Goal: Information Seeking & Learning: Learn about a topic

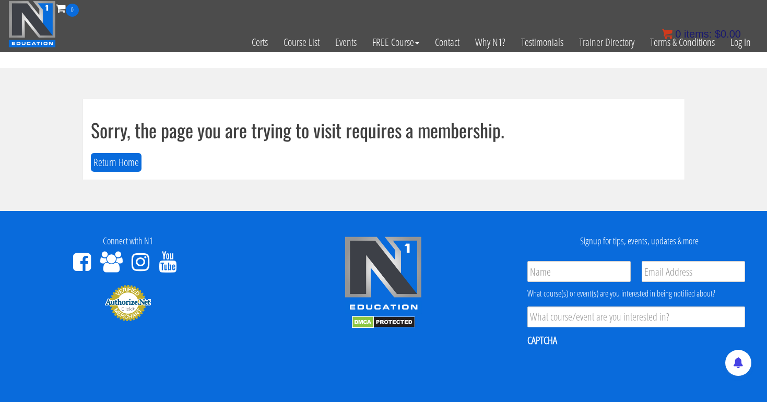
click at [740, 38] on bdi "$ 0.00" at bounding box center [728, 33] width 26 height 11
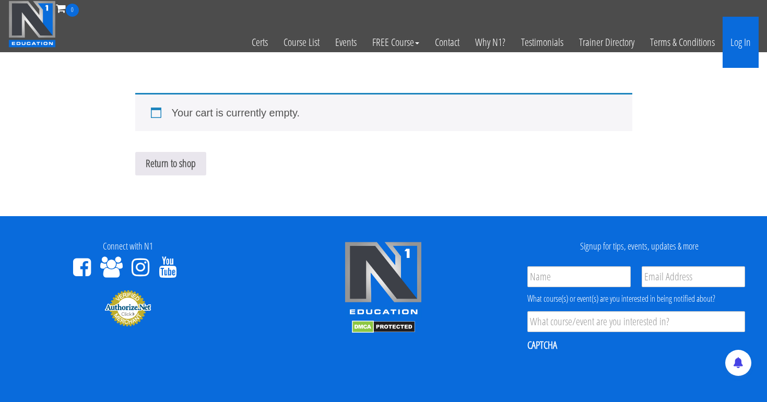
click at [740, 39] on link "Log In" at bounding box center [741, 42] width 36 height 51
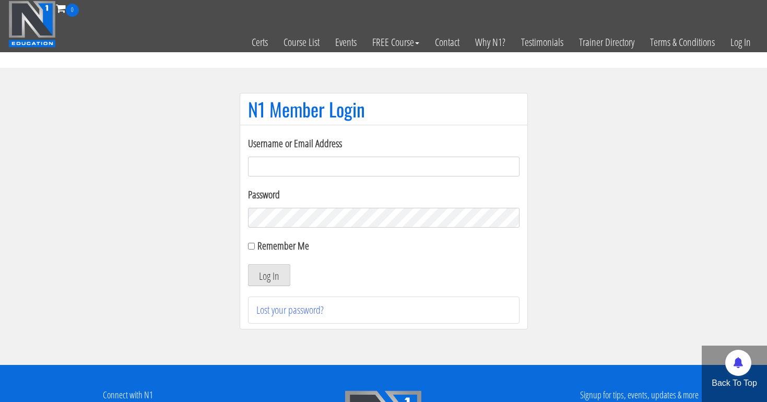
type input "[EMAIL_ADDRESS][DOMAIN_NAME]"
click at [269, 275] on button "Log In" at bounding box center [269, 275] width 42 height 22
click at [274, 276] on button "Log In" at bounding box center [269, 275] width 42 height 22
click at [274, 279] on button "Log In" at bounding box center [269, 275] width 42 height 22
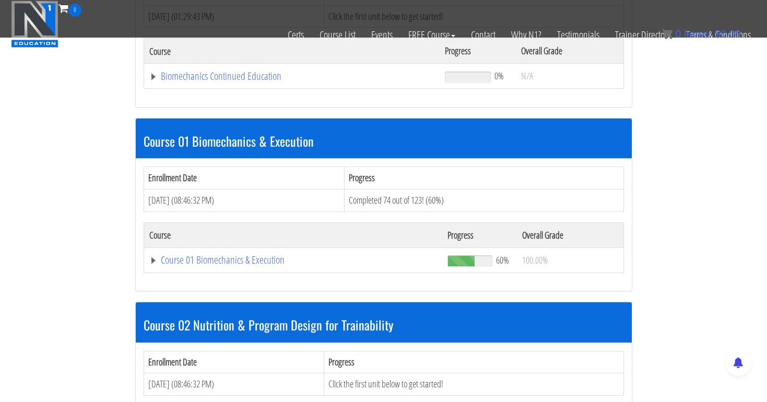
scroll to position [220, 0]
click at [248, 81] on link "Course 01 Biomechanics & Execution" at bounding box center [292, 76] width 286 height 10
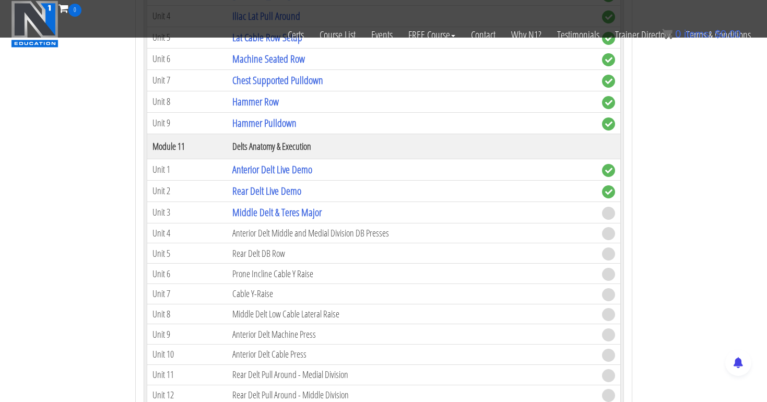
scroll to position [2174, 0]
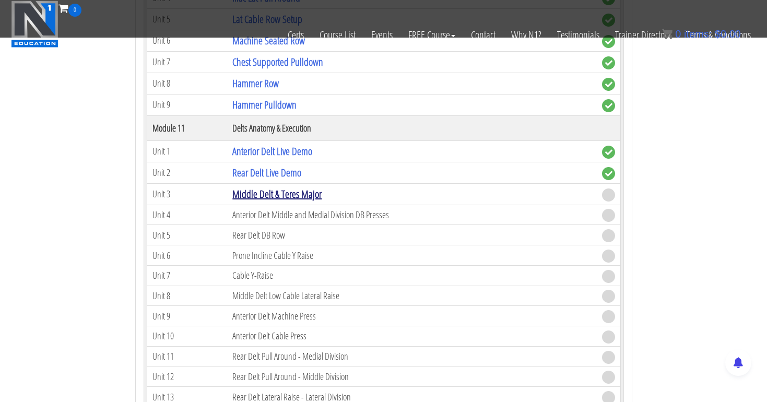
click at [313, 196] on link "Middle Delt & Teres Major" at bounding box center [276, 194] width 89 height 14
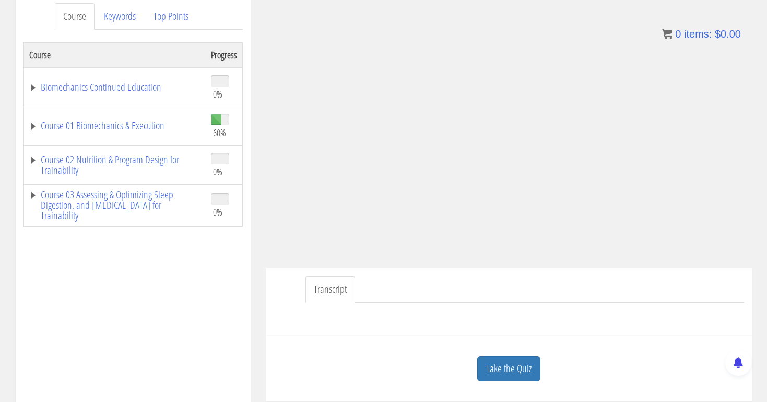
scroll to position [153, 0]
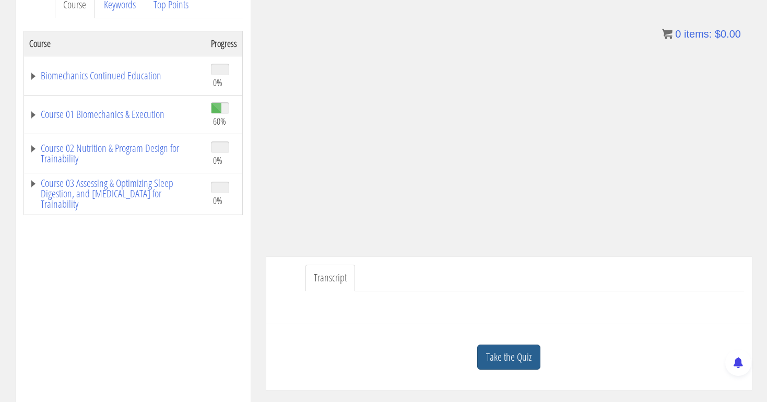
click at [507, 353] on link "Take the Quiz" at bounding box center [508, 358] width 63 height 26
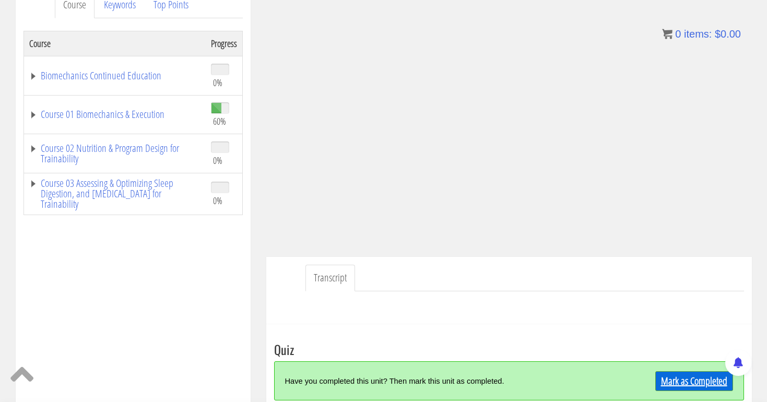
click at [663, 372] on link "Mark as Completed" at bounding box center [695, 381] width 78 height 20
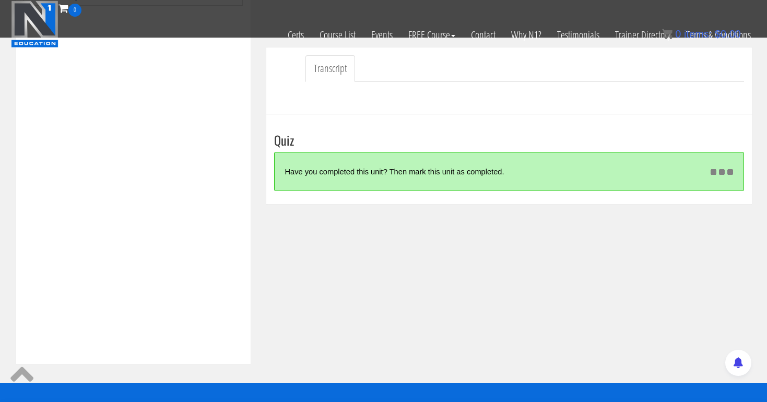
scroll to position [340, 0]
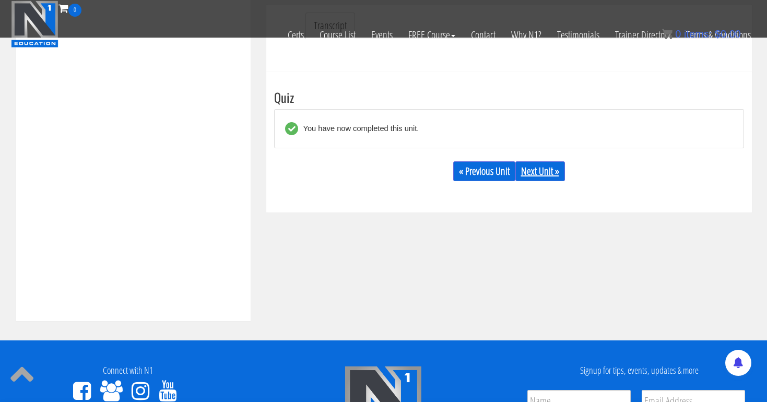
click at [535, 165] on link "Next Unit »" at bounding box center [541, 171] width 50 height 20
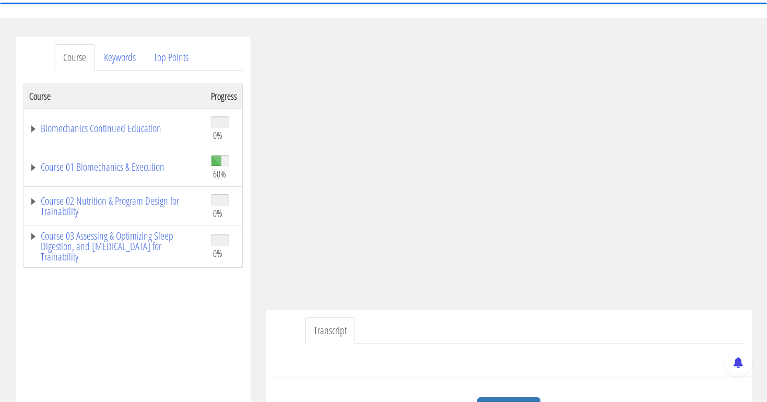
scroll to position [103, 0]
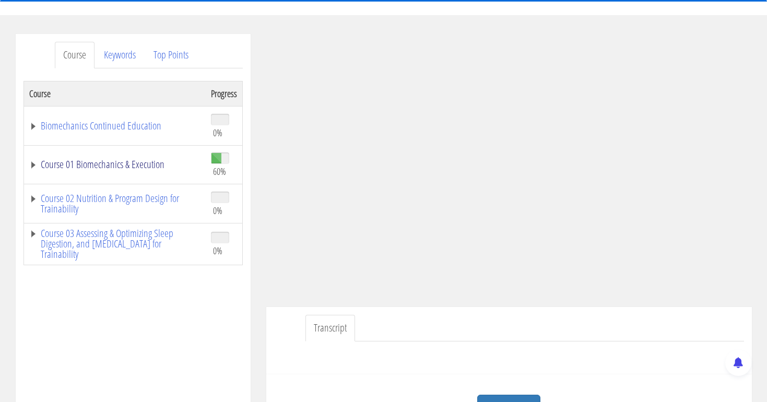
click at [158, 162] on link "Course 01 Biomechanics & Execution" at bounding box center [114, 164] width 171 height 10
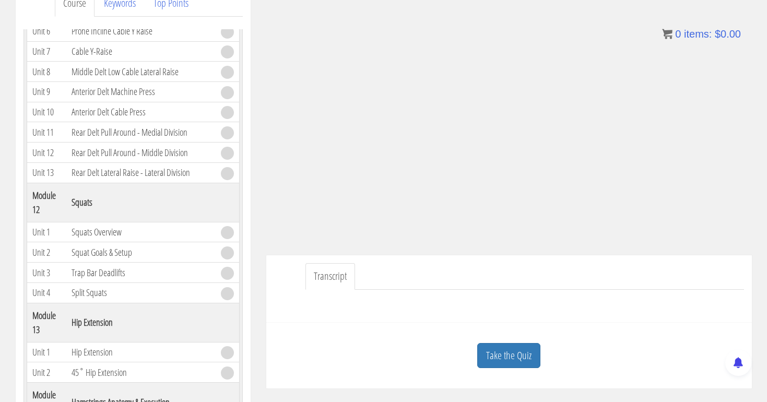
scroll to position [172, 0]
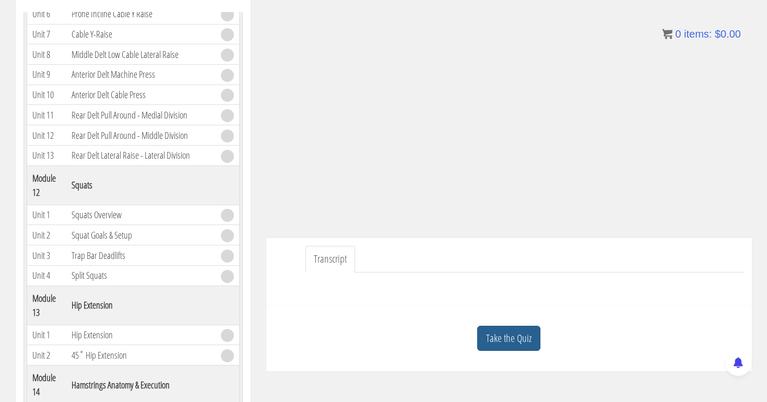
click at [498, 337] on link "Take the Quiz" at bounding box center [508, 339] width 63 height 26
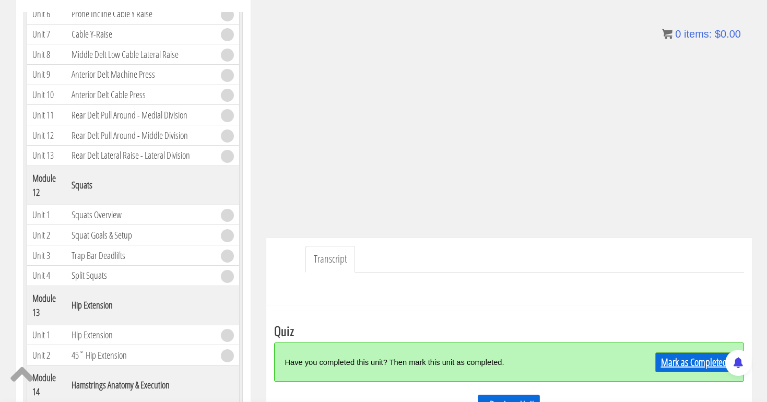
click at [698, 359] on link "Mark as Completed" at bounding box center [695, 363] width 78 height 20
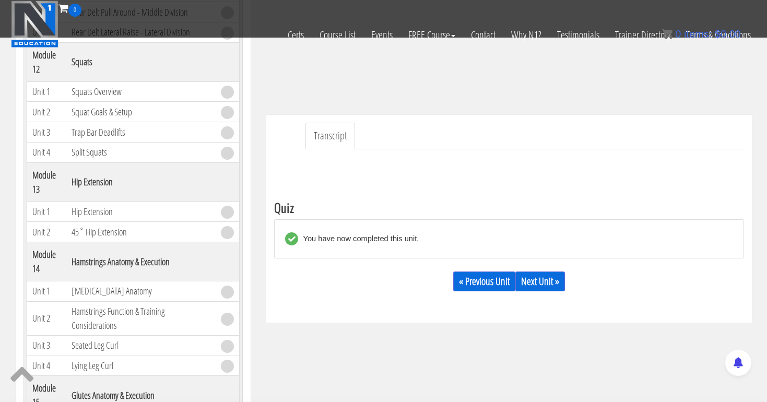
scroll to position [249, 0]
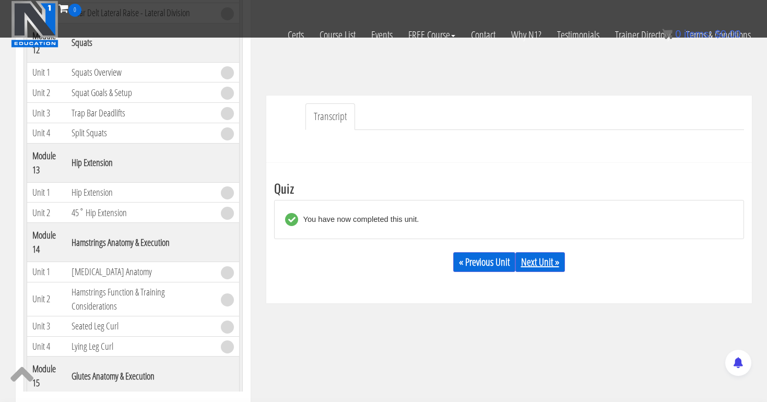
click at [534, 263] on link "Next Unit »" at bounding box center [541, 262] width 50 height 20
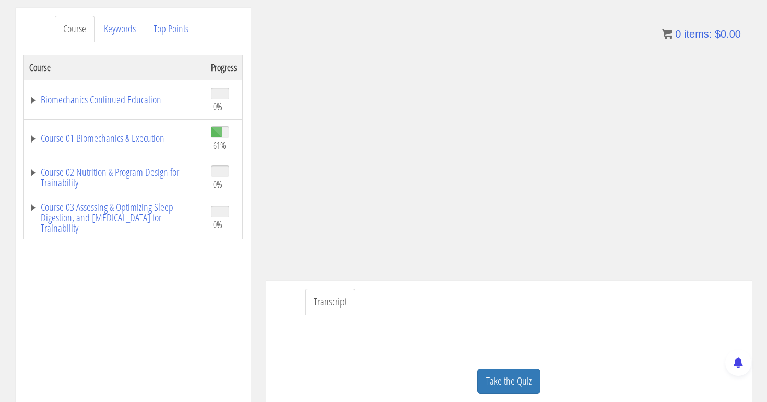
scroll to position [155, 0]
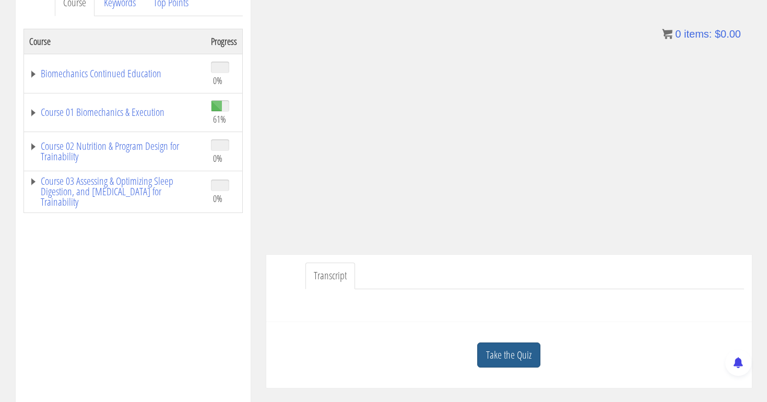
click at [508, 360] on link "Take the Quiz" at bounding box center [508, 356] width 63 height 26
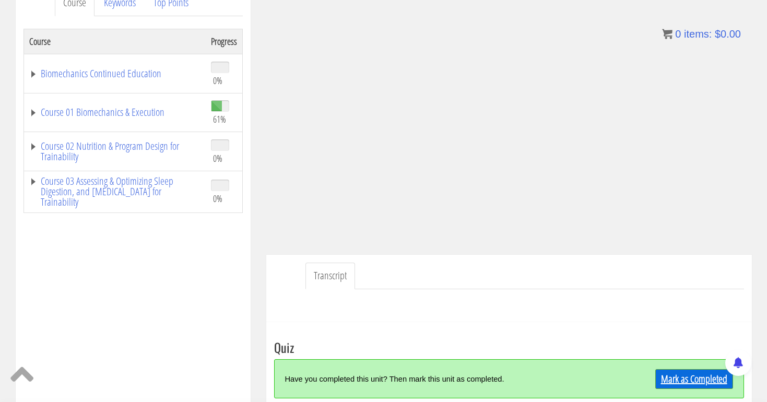
click at [685, 377] on link "Mark as Completed" at bounding box center [695, 379] width 78 height 20
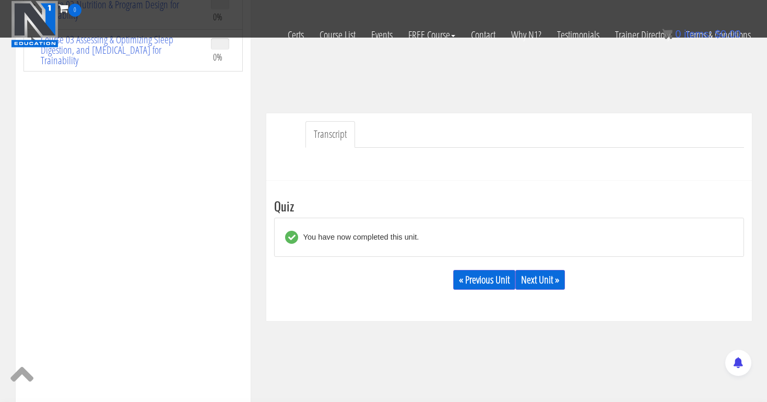
scroll to position [265, 0]
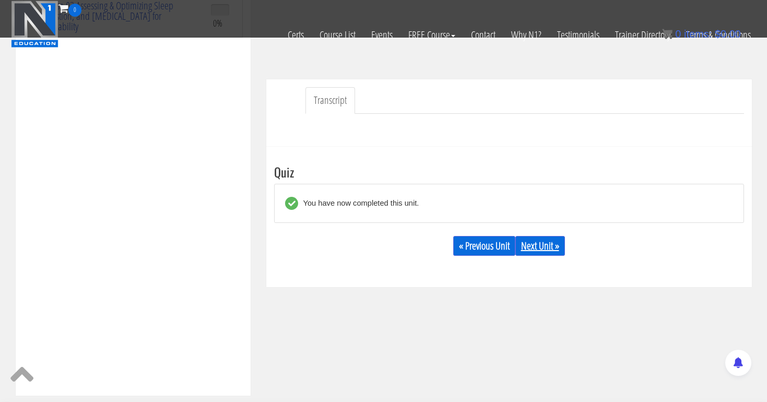
click at [547, 243] on link "Next Unit »" at bounding box center [541, 246] width 50 height 20
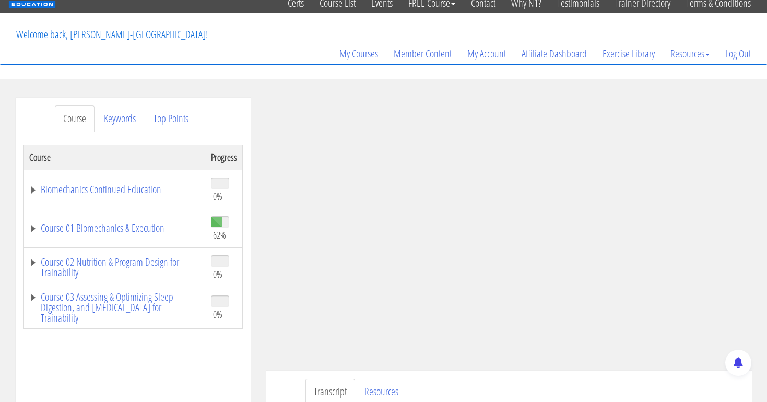
scroll to position [49, 0]
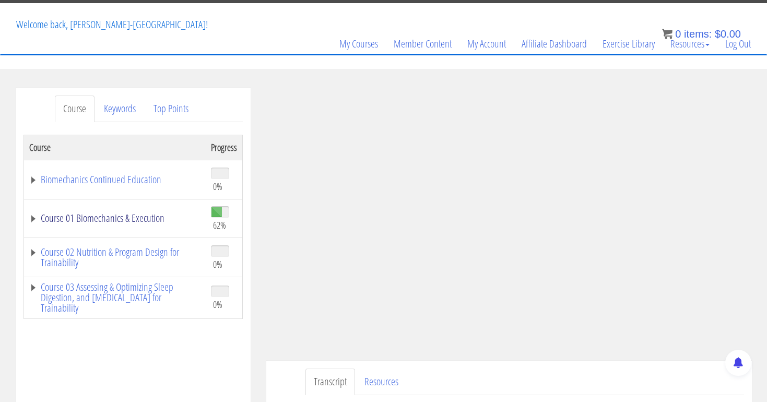
click at [133, 218] on link "Course 01 Biomechanics & Execution" at bounding box center [114, 218] width 171 height 10
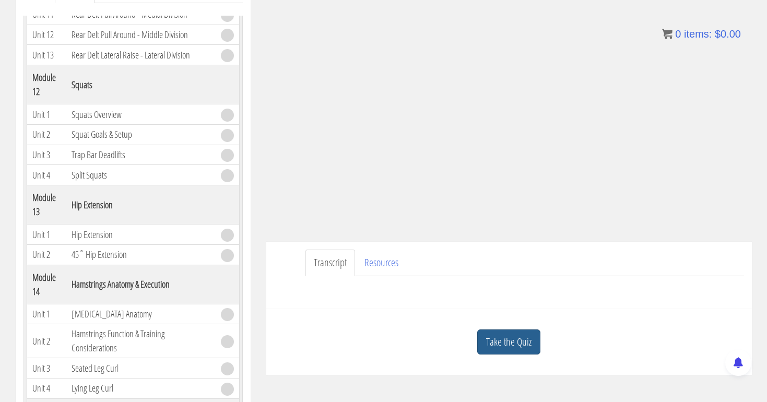
scroll to position [171, 0]
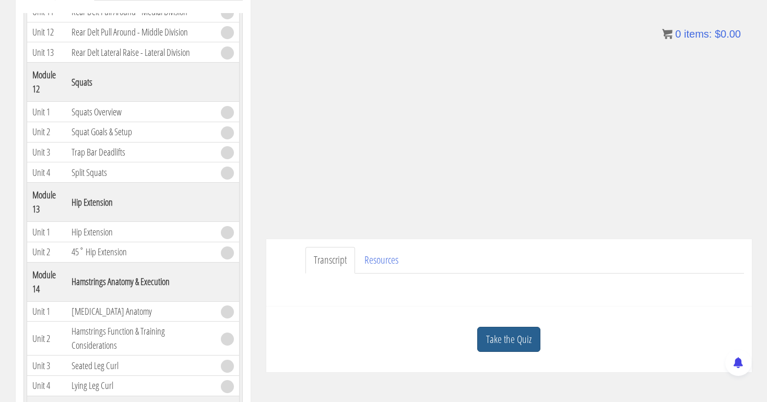
click at [489, 336] on link "Take the Quiz" at bounding box center [508, 340] width 63 height 26
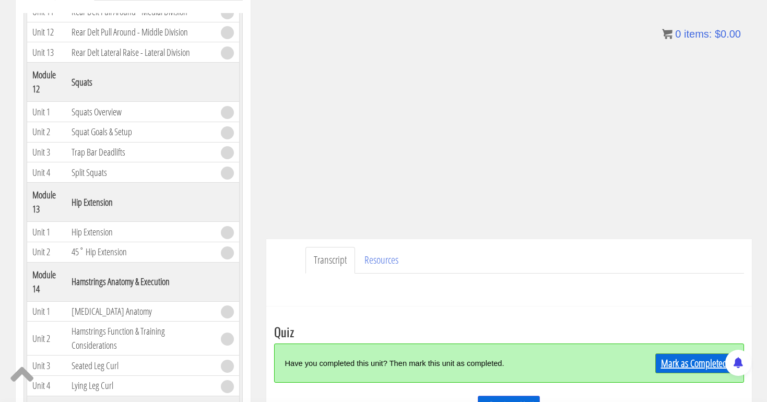
click at [667, 364] on link "Mark as Completed" at bounding box center [695, 364] width 78 height 20
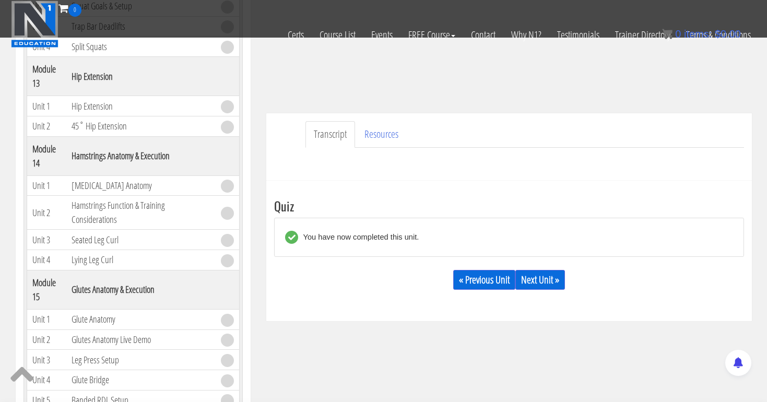
scroll to position [275, 0]
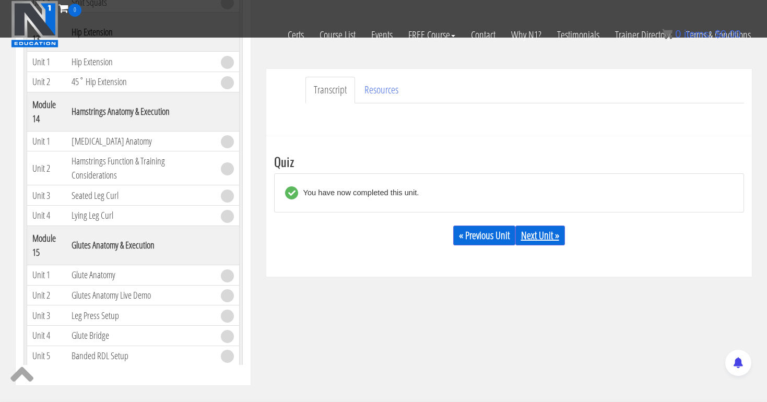
click at [550, 231] on link "Next Unit »" at bounding box center [541, 236] width 50 height 20
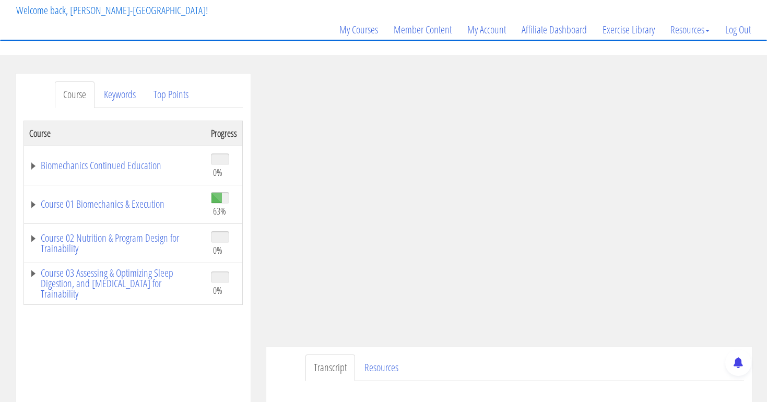
scroll to position [67, 0]
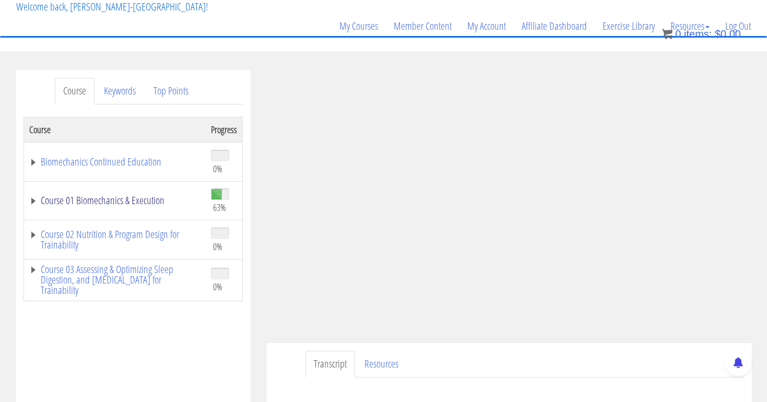
click at [152, 202] on link "Course 01 Biomechanics & Execution" at bounding box center [114, 200] width 171 height 10
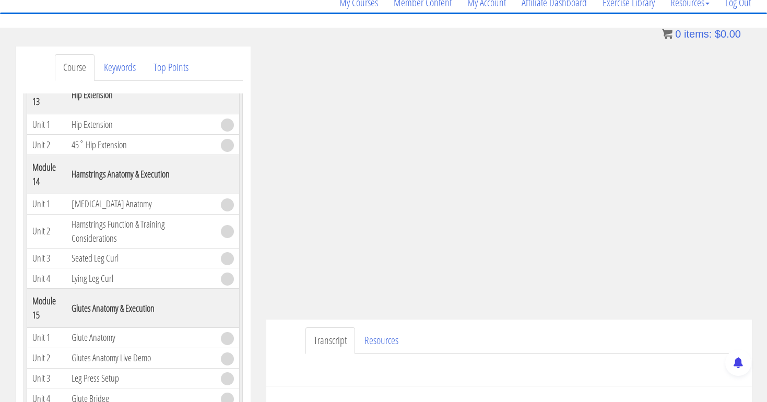
scroll to position [126, 0]
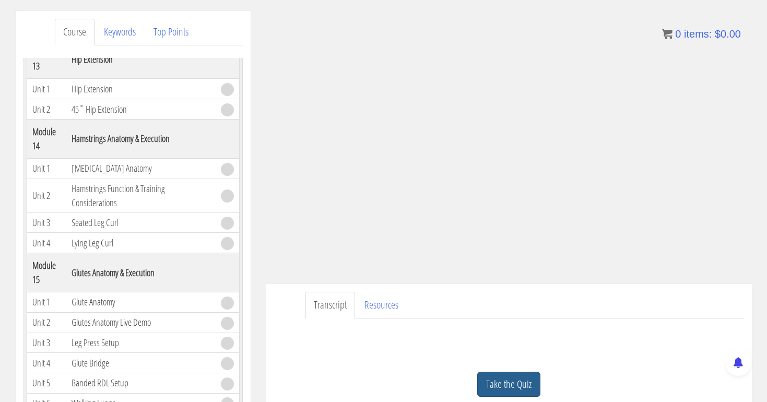
click at [503, 383] on link "Take the Quiz" at bounding box center [508, 385] width 63 height 26
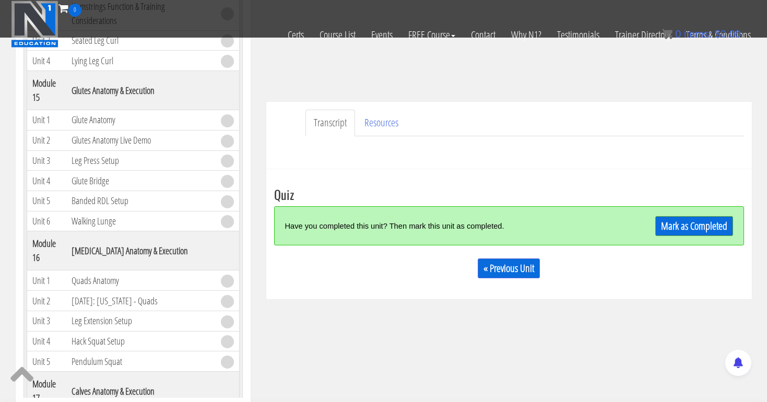
scroll to position [244, 0]
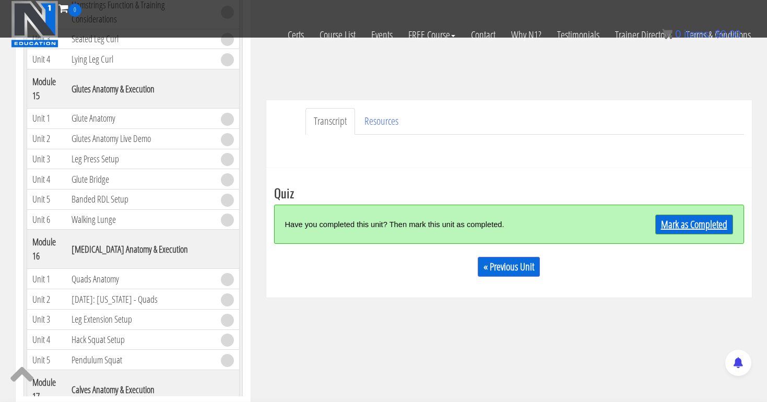
click at [690, 226] on link "Mark as Completed" at bounding box center [695, 225] width 78 height 20
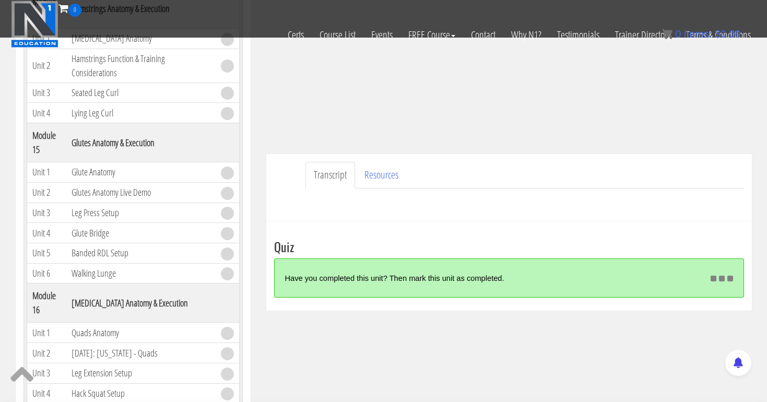
scroll to position [189, 0]
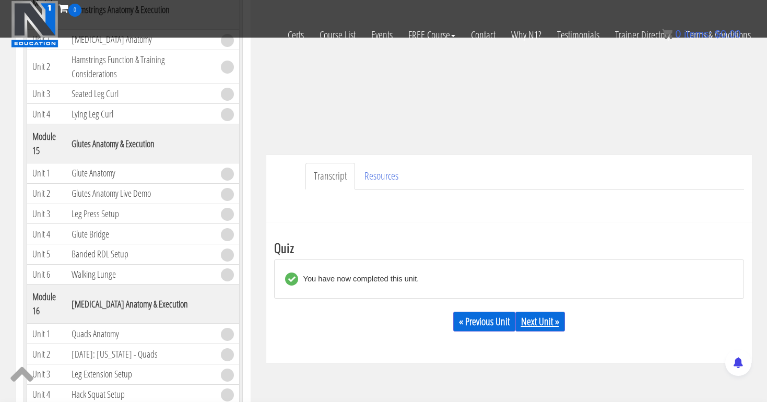
click at [546, 319] on link "Next Unit »" at bounding box center [541, 322] width 50 height 20
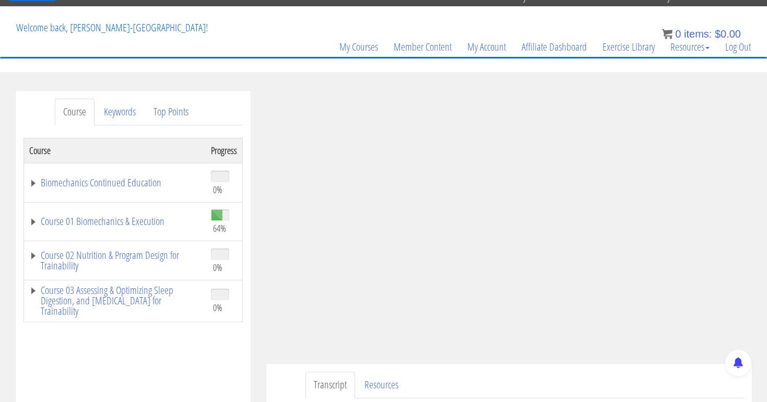
scroll to position [47, 0]
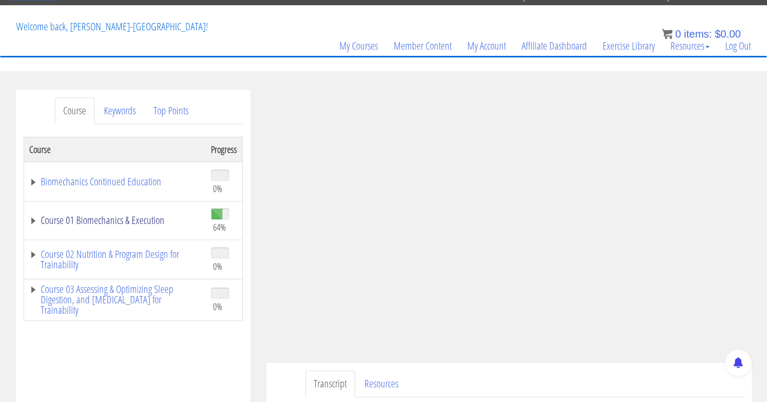
click at [135, 219] on link "Course 01 Biomechanics & Execution" at bounding box center [114, 220] width 171 height 10
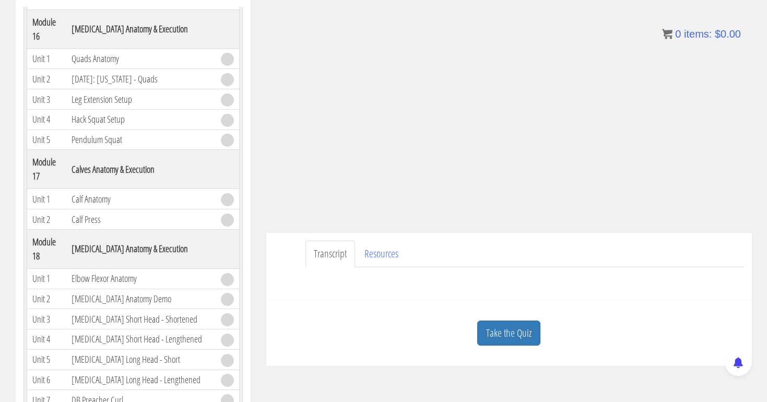
scroll to position [183, 0]
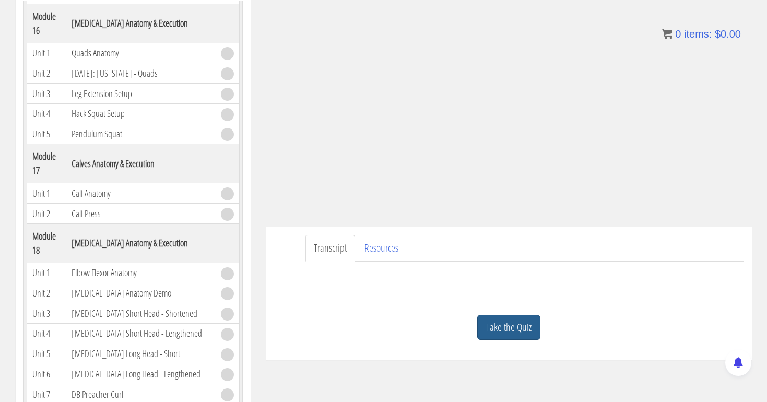
click at [528, 317] on link "Take the Quiz" at bounding box center [508, 328] width 63 height 26
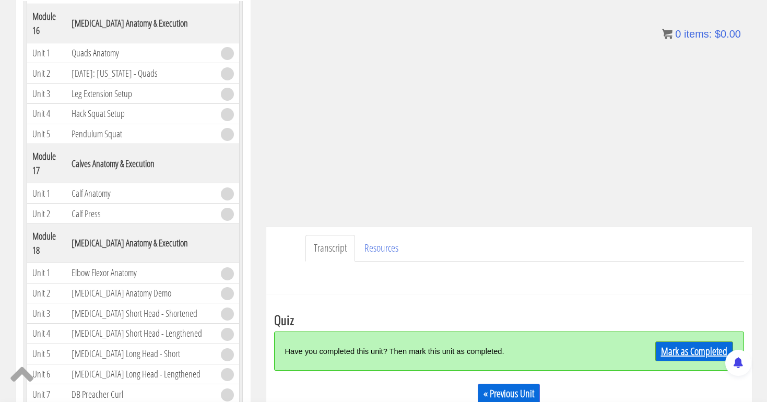
click at [683, 343] on link "Mark as Completed" at bounding box center [695, 352] width 78 height 20
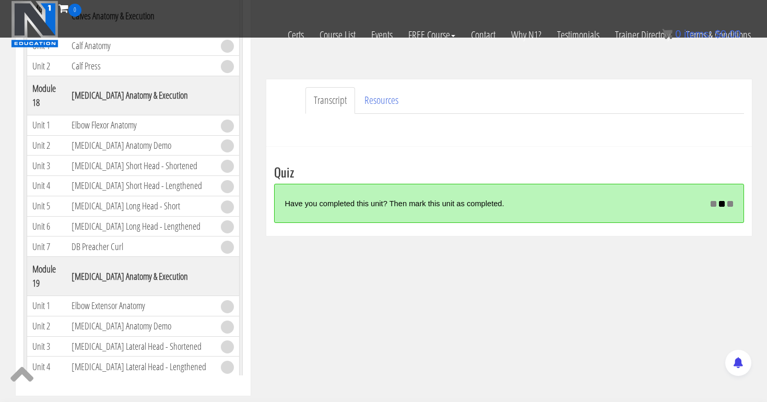
scroll to position [275, 0]
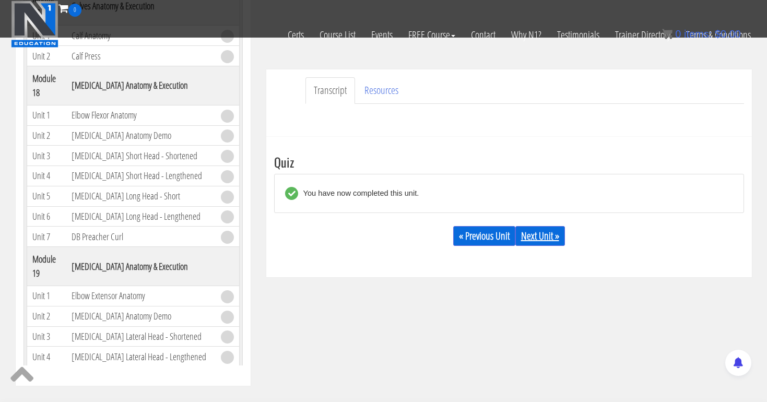
click at [545, 227] on link "Next Unit »" at bounding box center [541, 236] width 50 height 20
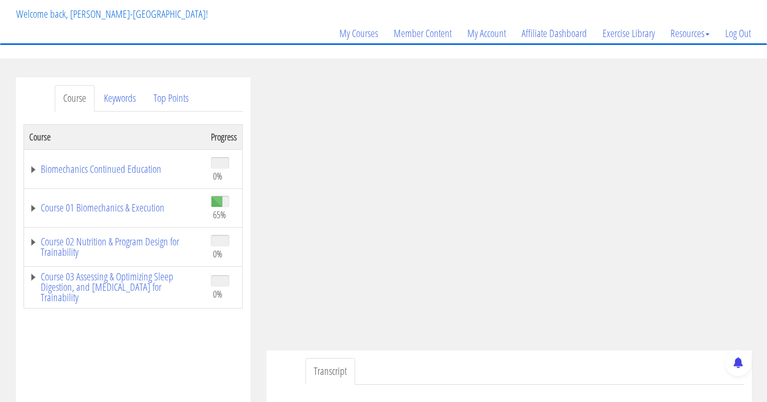
scroll to position [61, 0]
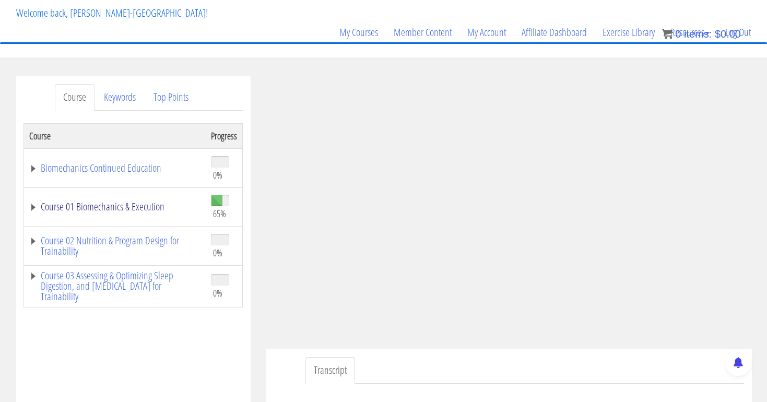
click at [160, 205] on link "Course 01 Biomechanics & Execution" at bounding box center [114, 207] width 171 height 10
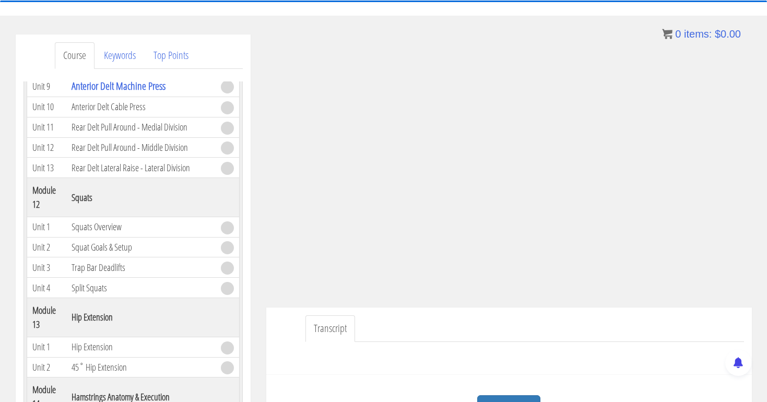
scroll to position [124, 0]
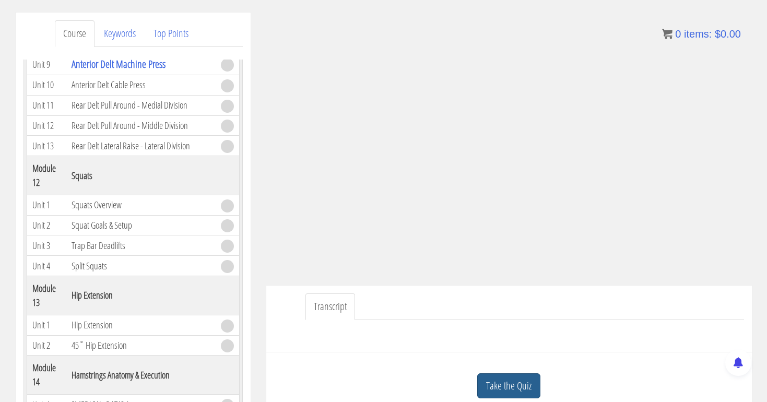
click at [515, 379] on link "Take the Quiz" at bounding box center [508, 387] width 63 height 26
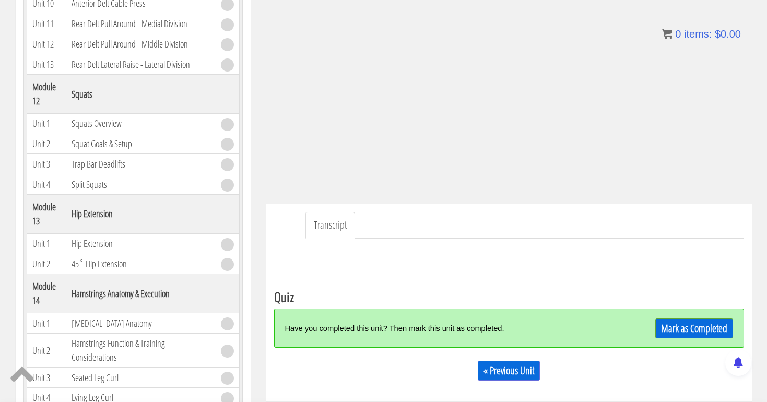
scroll to position [207, 0]
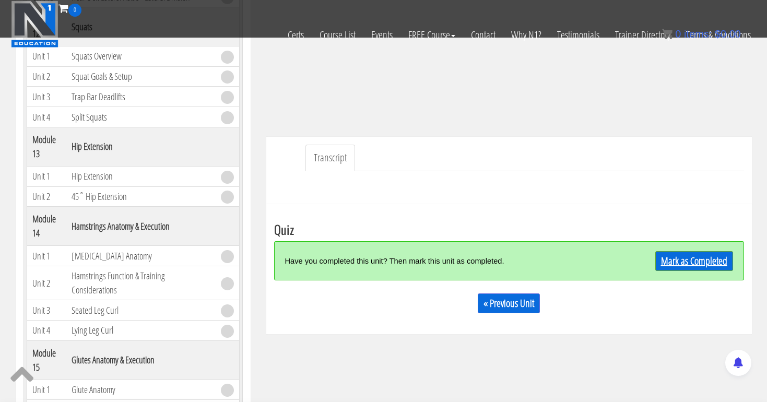
click at [682, 259] on link "Mark as Completed" at bounding box center [695, 261] width 78 height 20
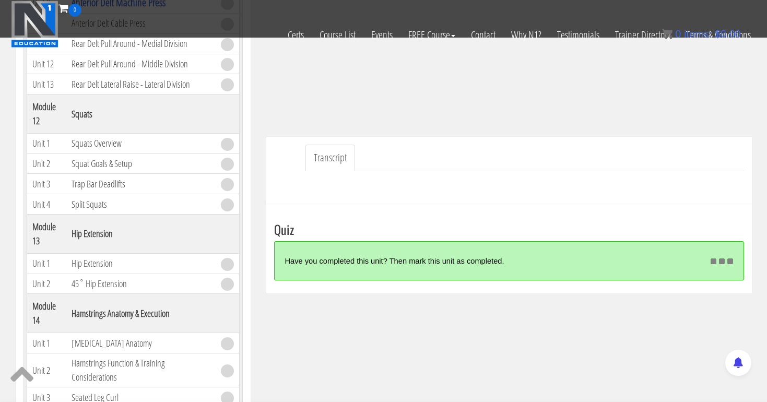
scroll to position [2291, 0]
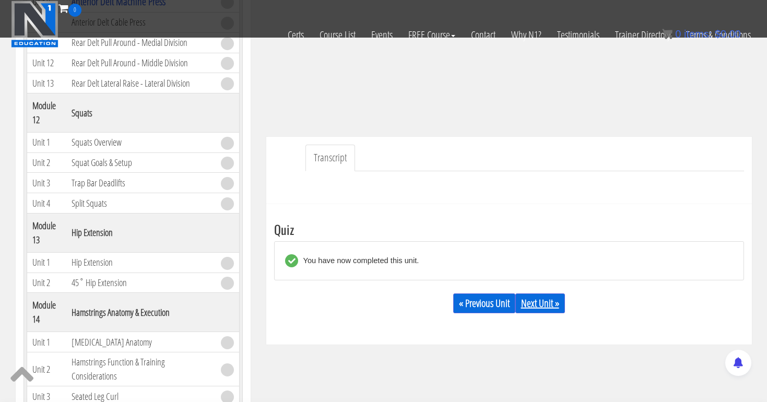
click at [537, 296] on link "Next Unit »" at bounding box center [541, 304] width 50 height 20
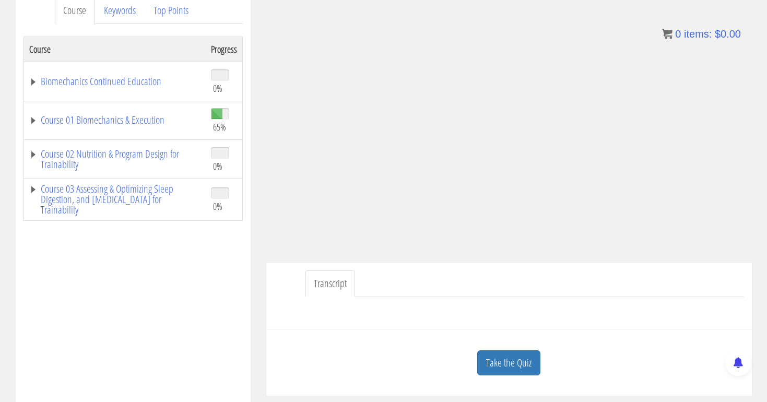
scroll to position [194, 0]
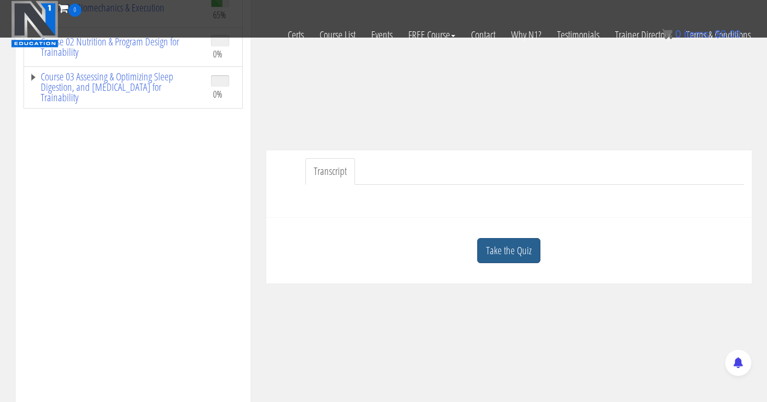
click at [516, 248] on link "Take the Quiz" at bounding box center [508, 251] width 63 height 26
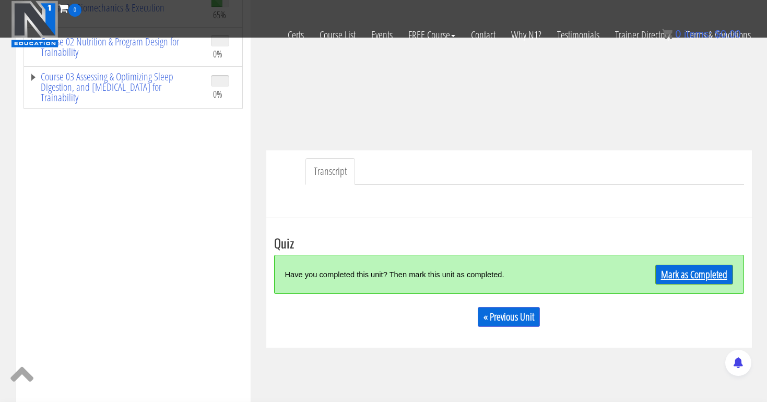
click at [679, 275] on link "Mark as Completed" at bounding box center [695, 275] width 78 height 20
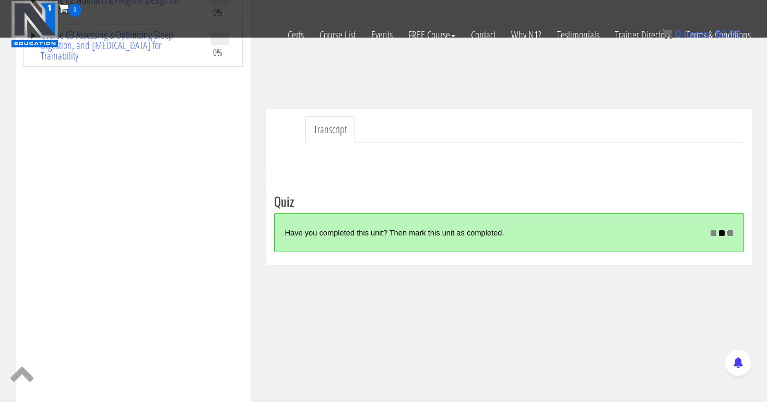
scroll to position [238, 0]
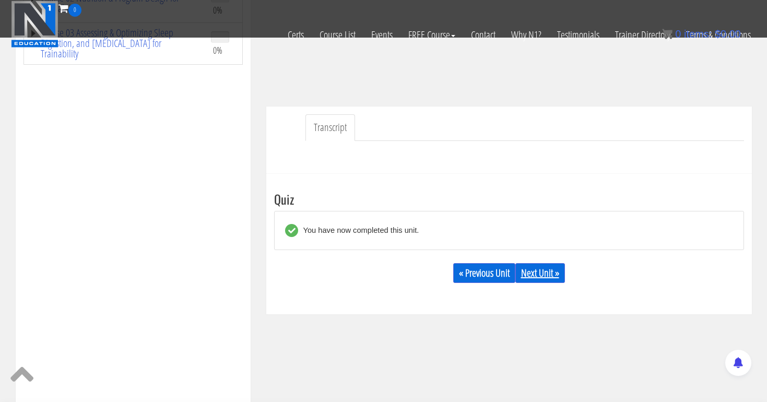
click at [553, 273] on link "Next Unit »" at bounding box center [541, 273] width 50 height 20
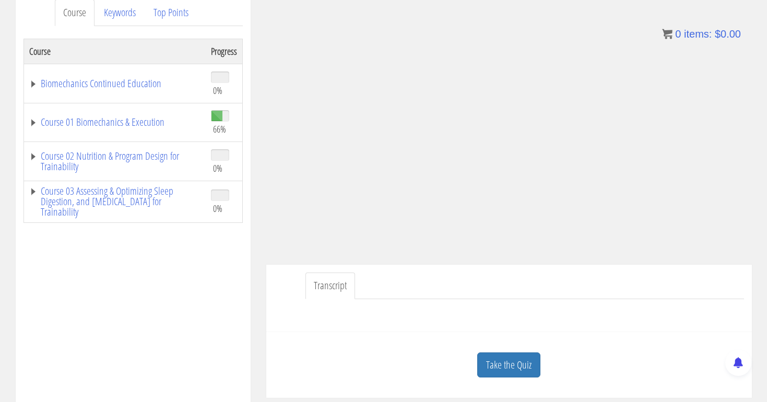
scroll to position [162, 0]
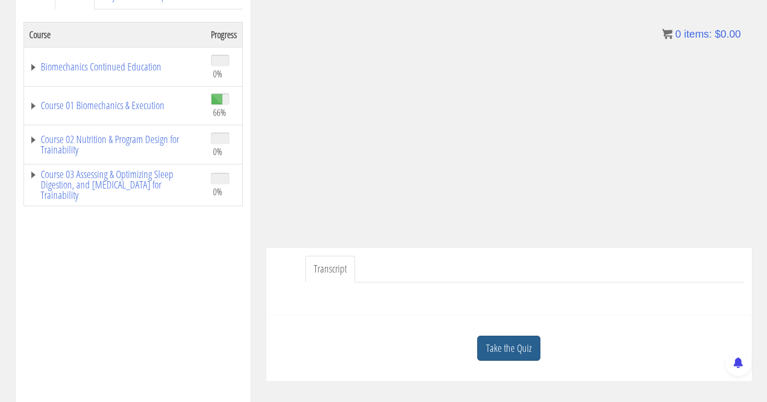
click at [510, 351] on link "Take the Quiz" at bounding box center [508, 349] width 63 height 26
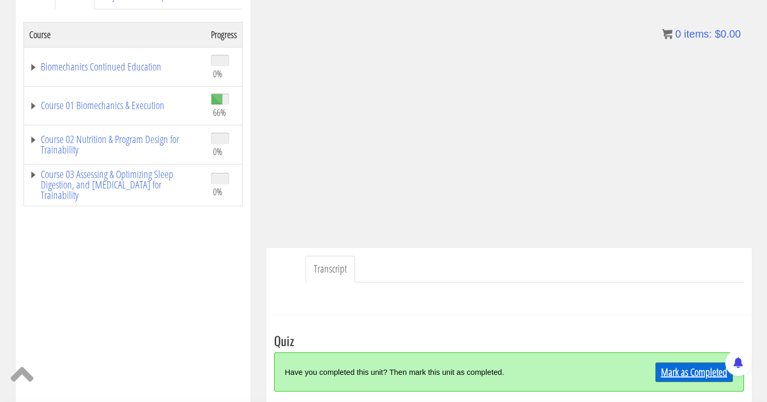
click at [722, 376] on link "Mark as Completed" at bounding box center [695, 373] width 78 height 20
click at [154, 103] on link "Course 01 Biomechanics & Execution" at bounding box center [114, 105] width 171 height 10
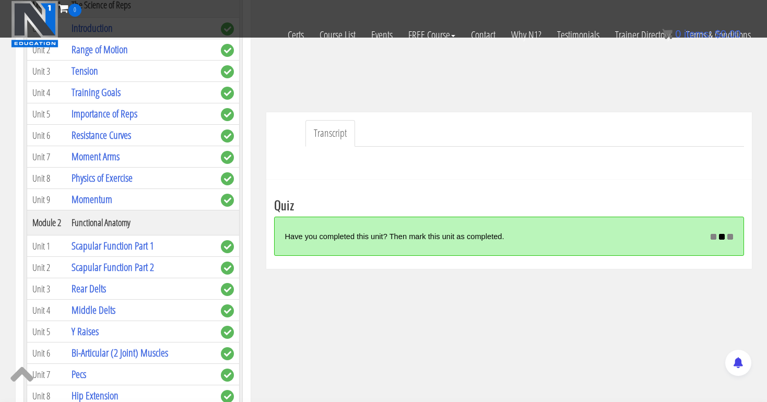
scroll to position [278, 0]
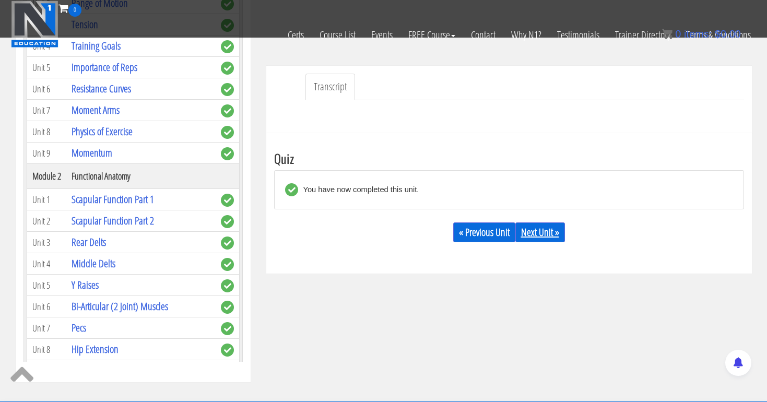
click at [533, 230] on link "Next Unit »" at bounding box center [541, 233] width 50 height 20
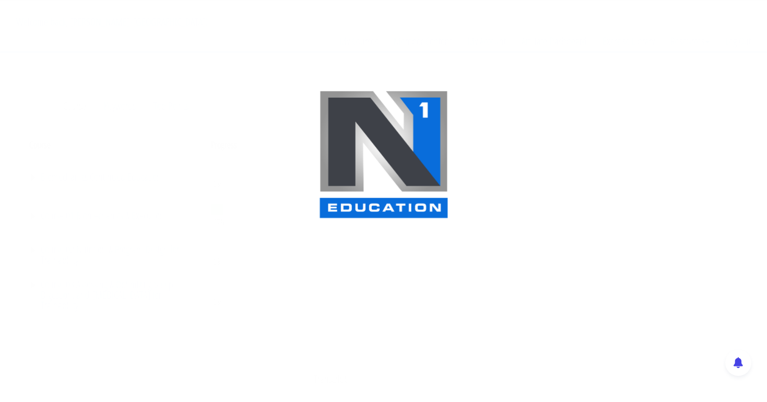
scroll to position [52, 0]
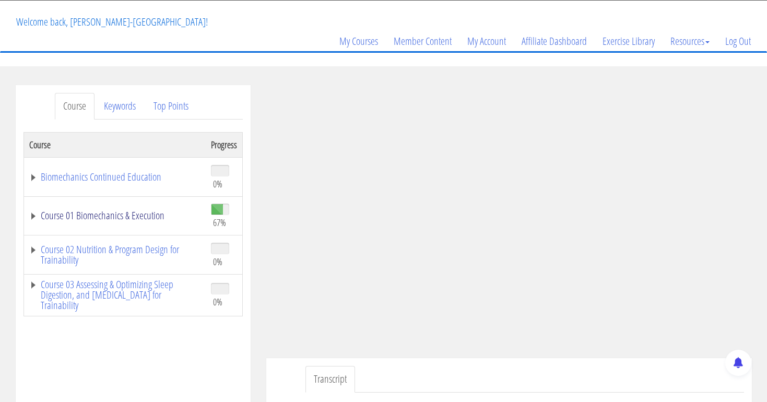
click at [122, 214] on link "Course 01 Biomechanics & Execution" at bounding box center [114, 216] width 171 height 10
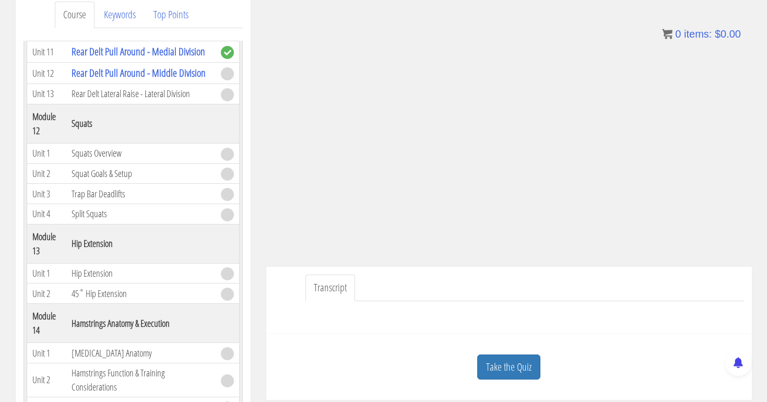
scroll to position [151, 0]
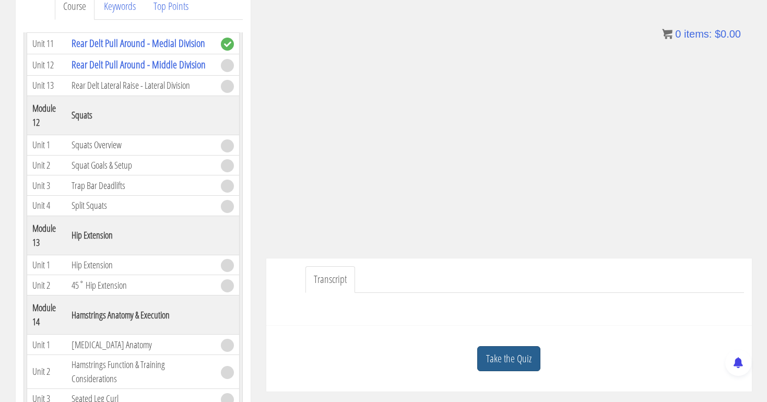
click at [503, 361] on link "Take the Quiz" at bounding box center [508, 359] width 63 height 26
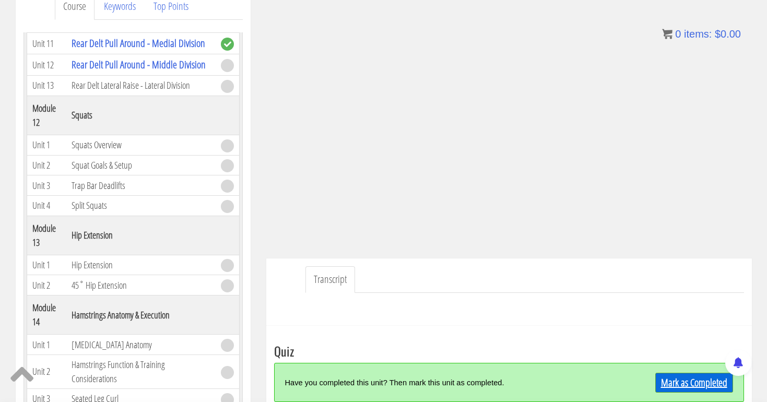
click at [674, 379] on link "Mark as Completed" at bounding box center [695, 383] width 78 height 20
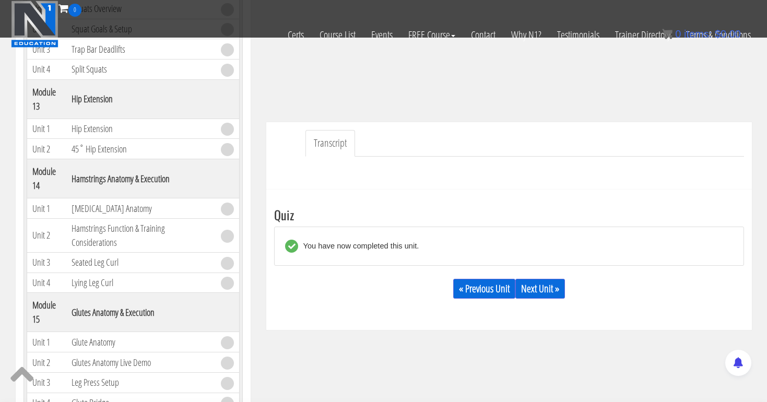
scroll to position [223, 0]
click at [544, 284] on link "Next Unit »" at bounding box center [541, 288] width 50 height 20
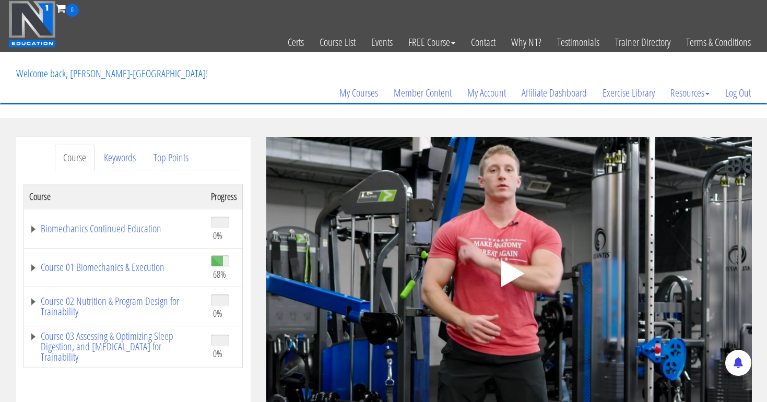
click at [508, 281] on polygon at bounding box center [513, 273] width 24 height 27
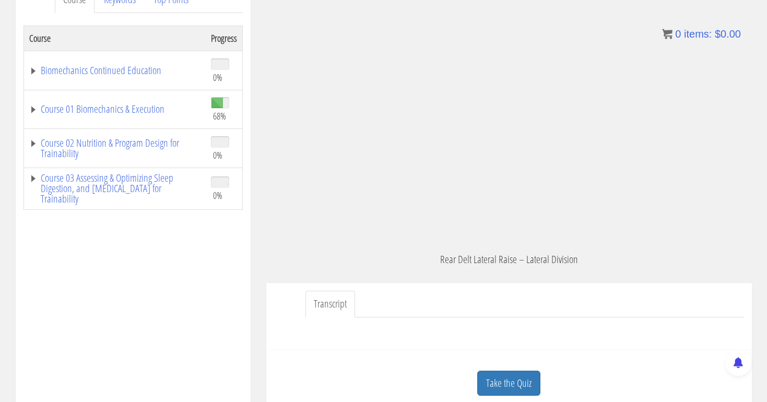
scroll to position [159, 0]
click at [510, 383] on link "Take the Quiz" at bounding box center [508, 383] width 63 height 26
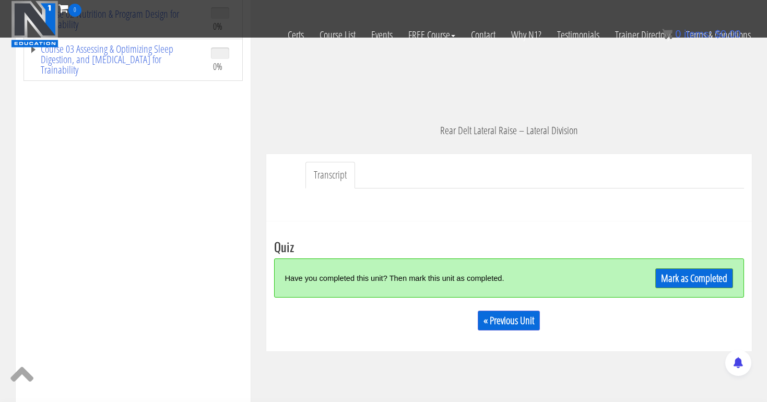
scroll to position [258, 0]
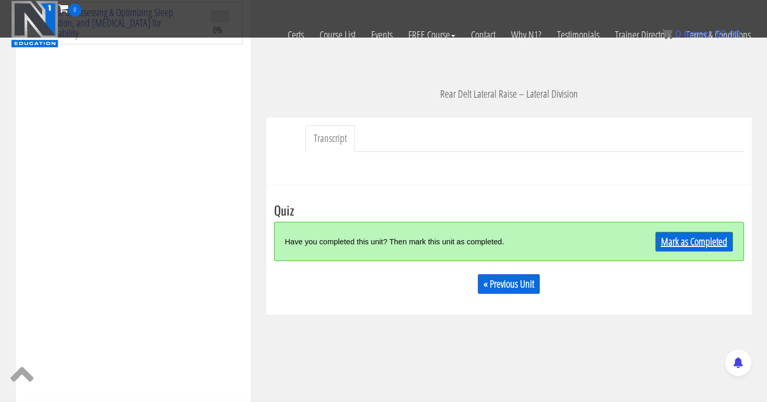
click at [720, 236] on link "Mark as Completed" at bounding box center [695, 242] width 78 height 20
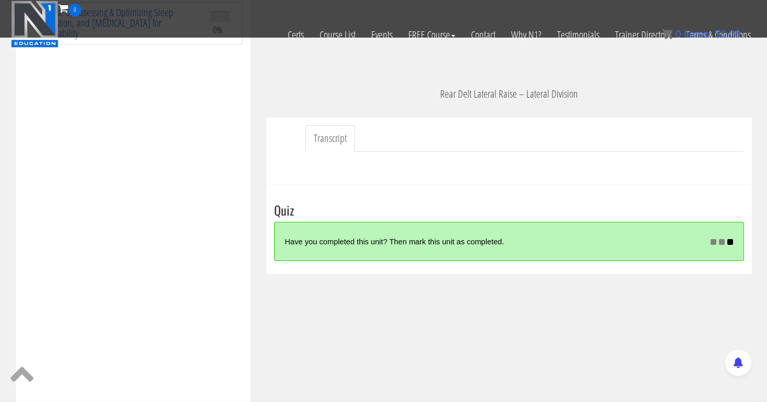
scroll to position [290, 0]
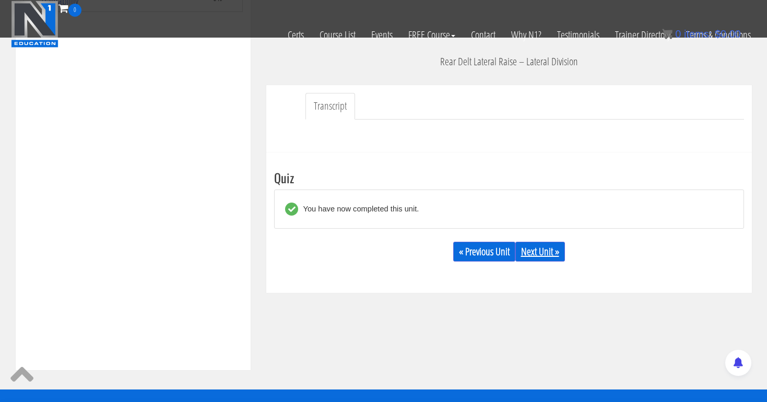
click at [541, 250] on link "Next Unit »" at bounding box center [541, 252] width 50 height 20
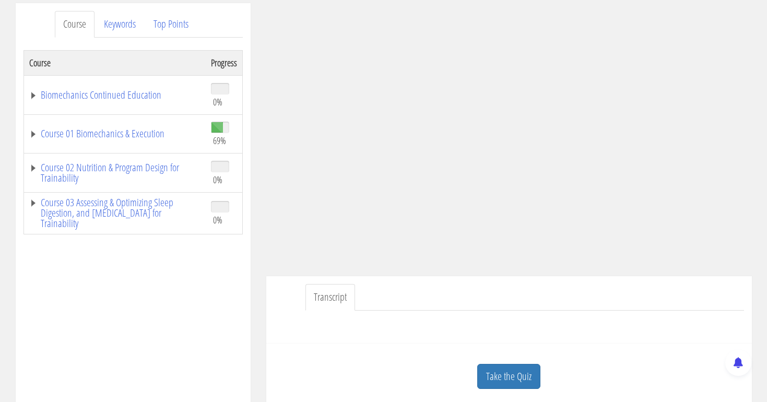
scroll to position [137, 0]
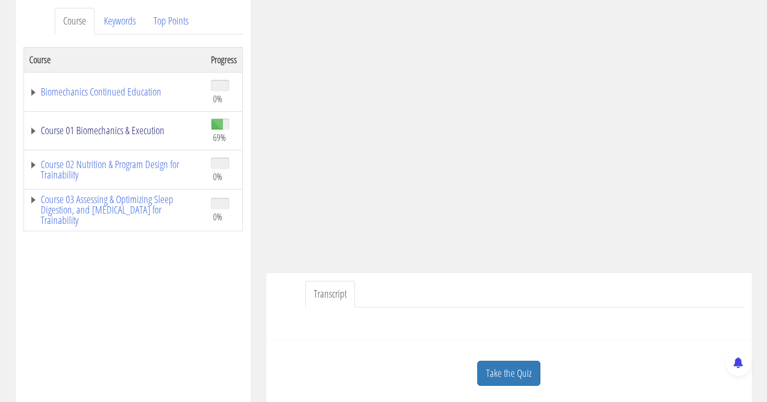
click at [128, 131] on link "Course 01 Biomechanics & Execution" at bounding box center [114, 130] width 171 height 10
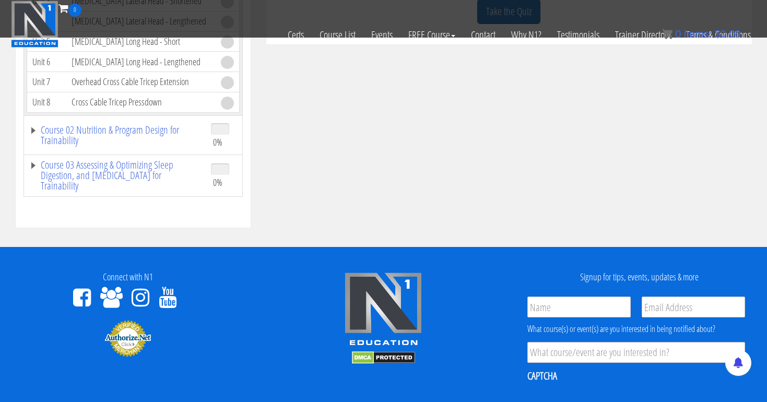
scroll to position [419, 0]
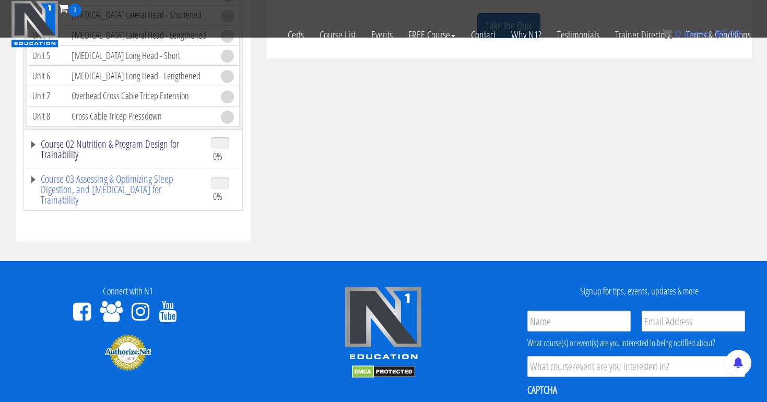
click at [91, 143] on link "Course 02 Nutrition & Program Design for Trainability" at bounding box center [114, 149] width 171 height 21
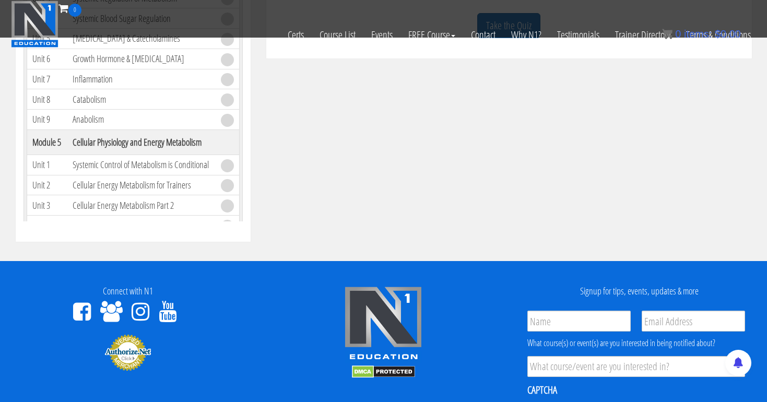
scroll to position [3594, 0]
